Goal: Transaction & Acquisition: Purchase product/service

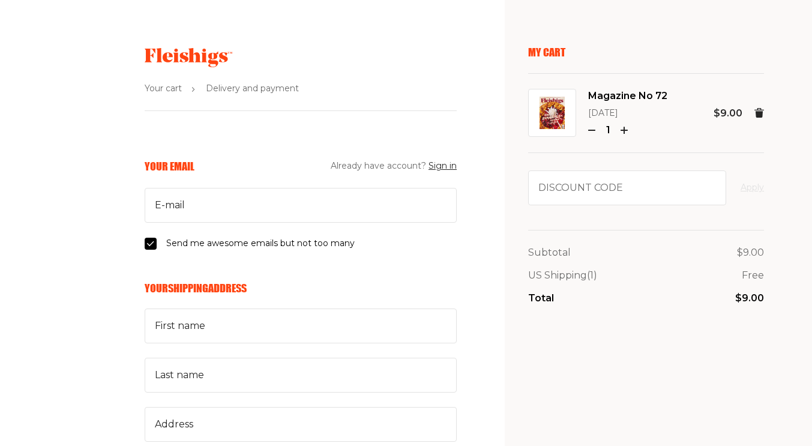
click at [755, 116] on use at bounding box center [760, 113] width 10 height 10
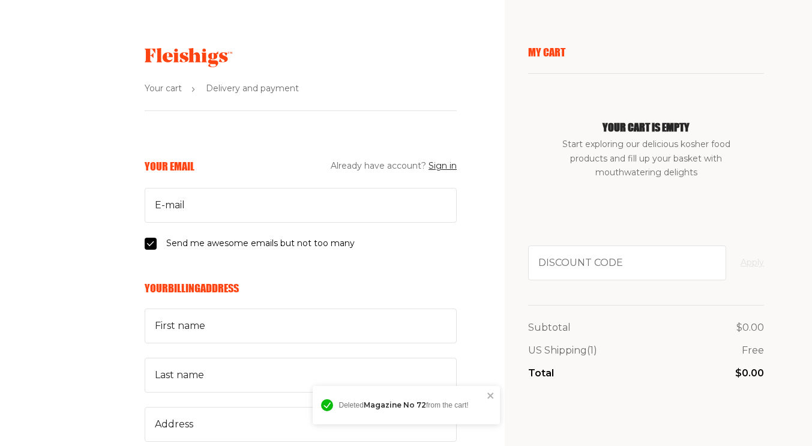
click at [145, 52] on icon at bounding box center [189, 57] width 88 height 19
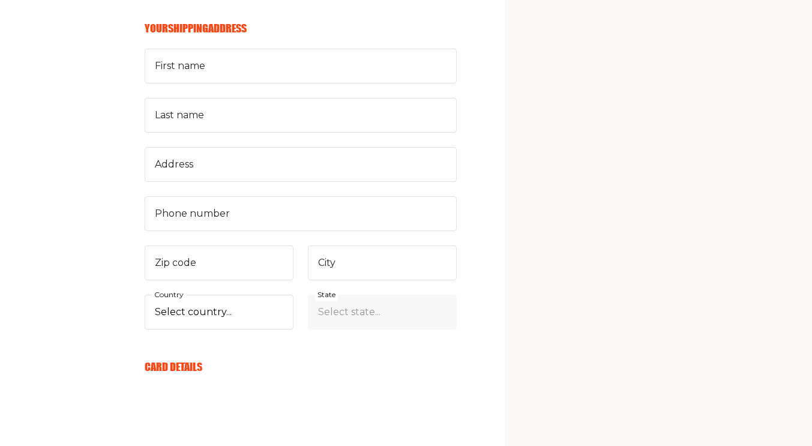
scroll to position [432, 0]
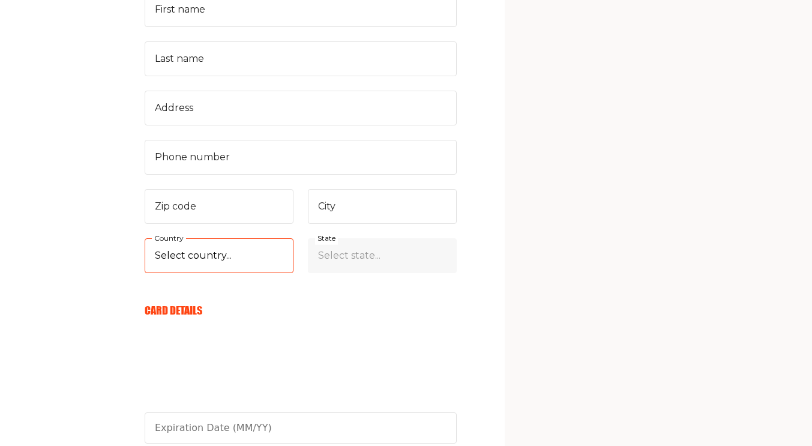
click at [147, 265] on select "Select country... United States Canada (+$29/subscription) Afghanistan (+$44/su…" at bounding box center [219, 255] width 149 height 35
select select "CA"
click at [145, 238] on select "Select country... United States Canada (+$29/subscription) Afghanistan (+$44/su…" at bounding box center [219, 255] width 149 height 35
click at [810, 172] on aside "My Cart Annual Subscription 1 Year (11 Issues) 1 $99.00 Discount code Apply Sub…" at bounding box center [658, 172] width 307 height 1209
